Goal: Information Seeking & Learning: Stay updated

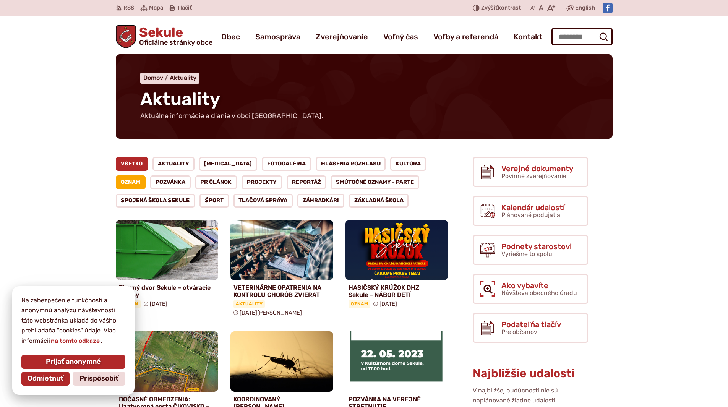
click at [138, 163] on link "Všetko" at bounding box center [132, 164] width 32 height 14
click at [139, 164] on link "Všetko" at bounding box center [132, 164] width 32 height 14
click at [137, 164] on link "Všetko" at bounding box center [132, 164] width 32 height 14
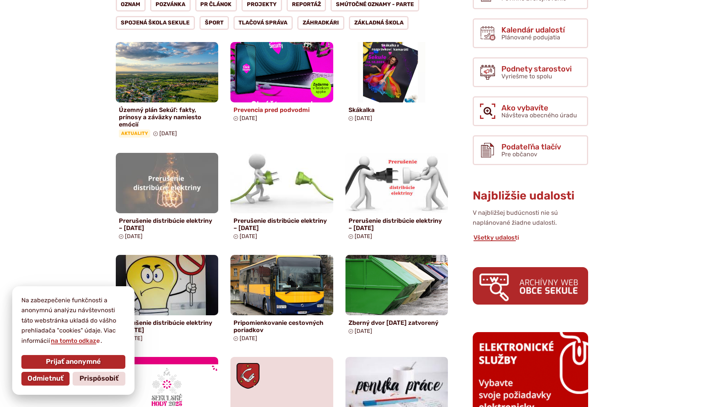
scroll to position [191, 0]
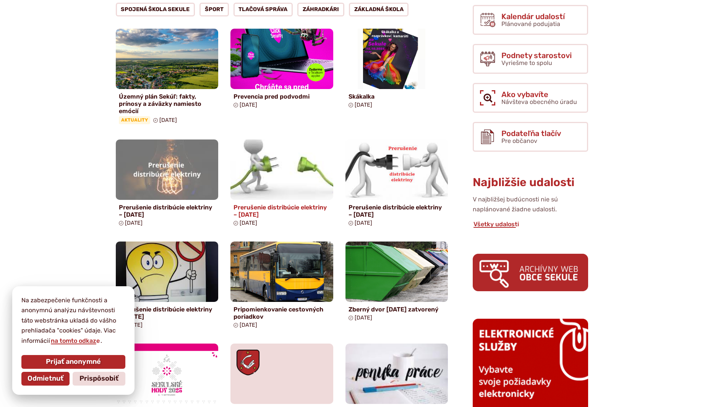
click at [277, 202] on link "Prerušenie distribúcie elektriny – 15.10.2025 19. sep 2025" at bounding box center [281, 185] width 103 height 90
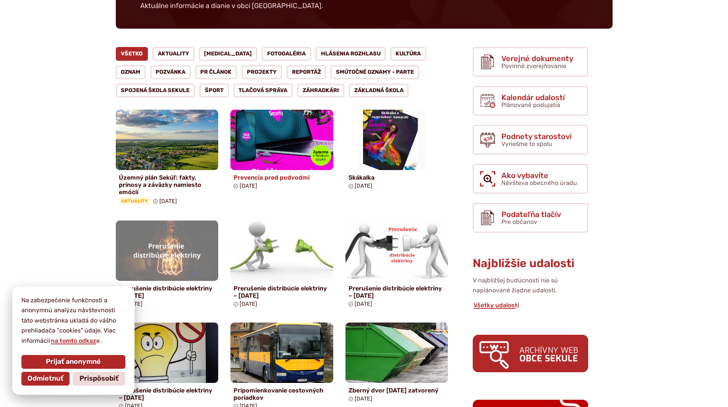
scroll to position [115, 0]
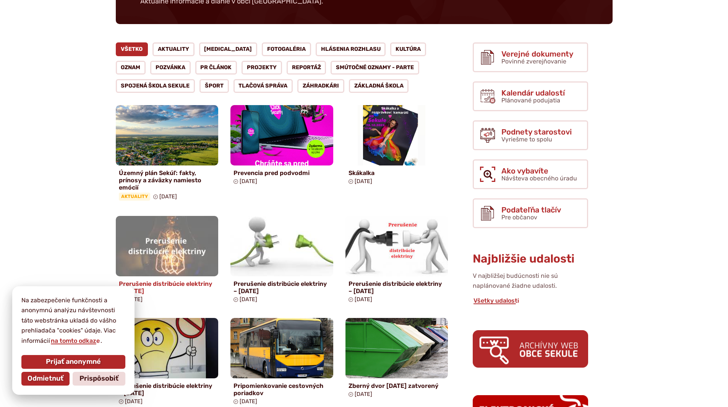
click at [184, 264] on img at bounding box center [167, 246] width 118 height 70
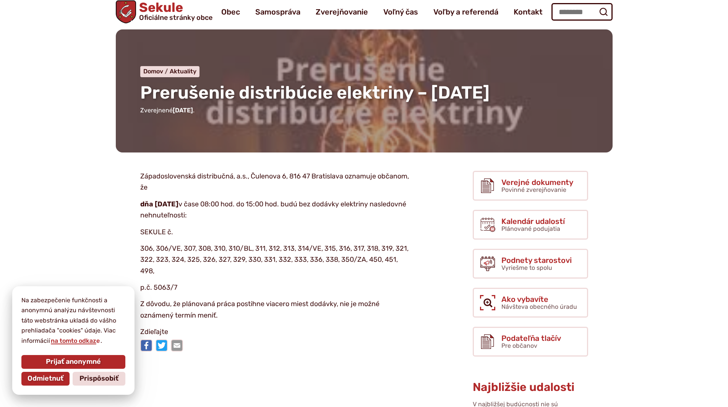
scroll to position [38, 0]
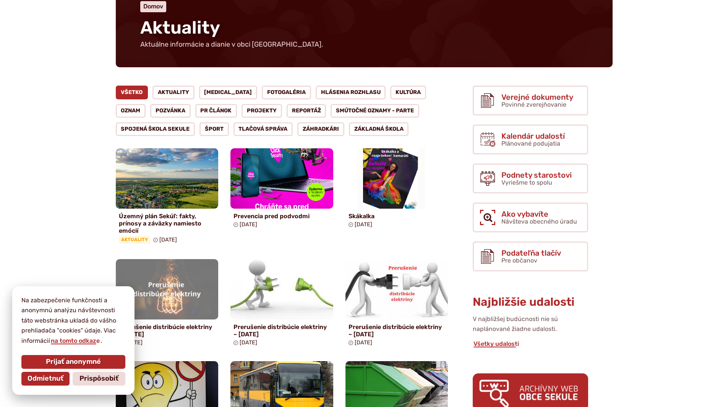
scroll to position [76, 0]
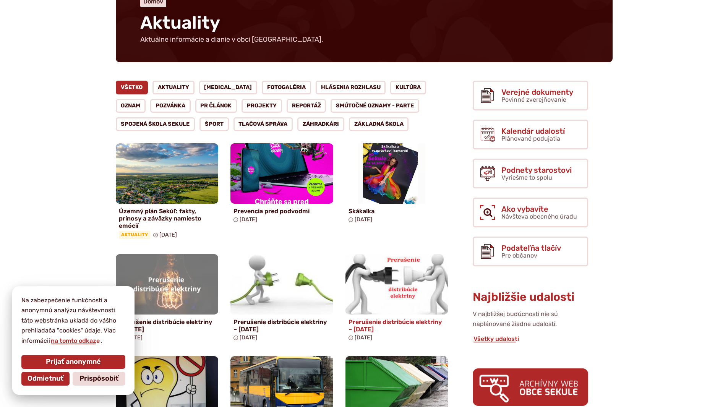
click at [383, 319] on h4 "Prerušenie distribúcie elektriny – [DATE]" at bounding box center [397, 325] width 97 height 15
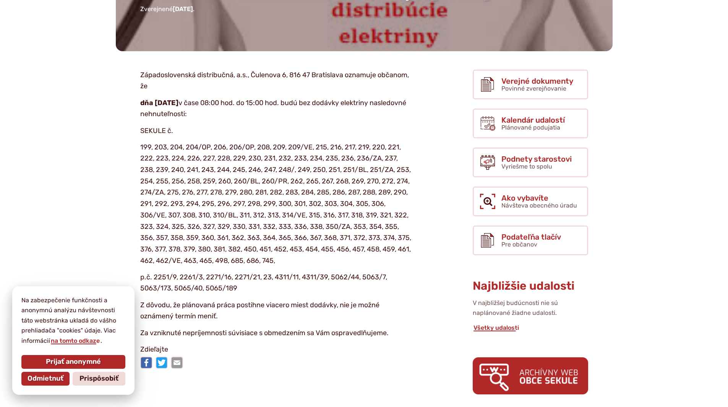
scroll to position [153, 0]
